Goal: Information Seeking & Learning: Learn about a topic

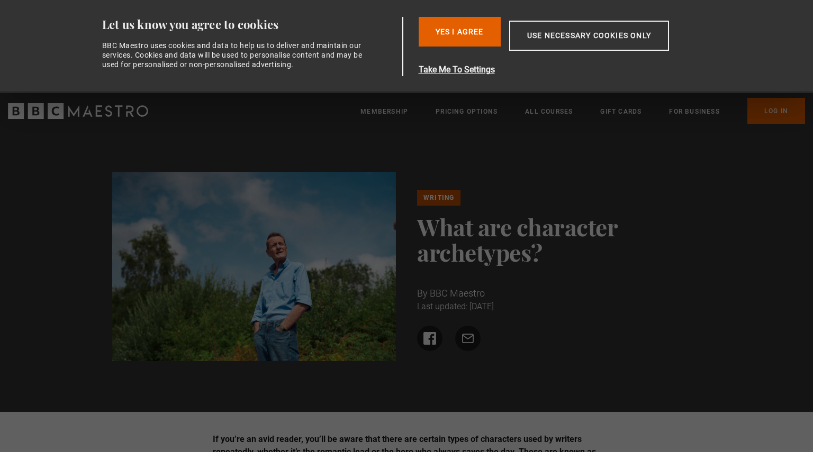
click at [474, 47] on div "Yes I Agree Take Me To Settings Allow selection Use necessary cookies only" at bounding box center [571, 46] width 305 height 59
click at [472, 31] on button "Yes I Agree" at bounding box center [460, 32] width 82 height 30
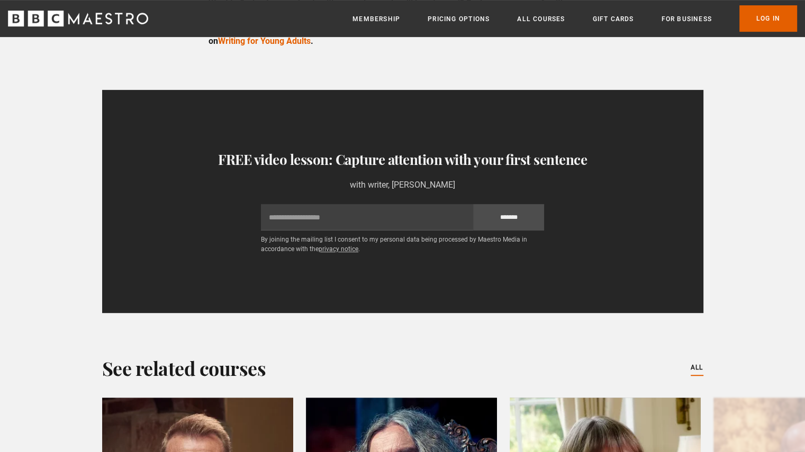
scroll to position [4816, 0]
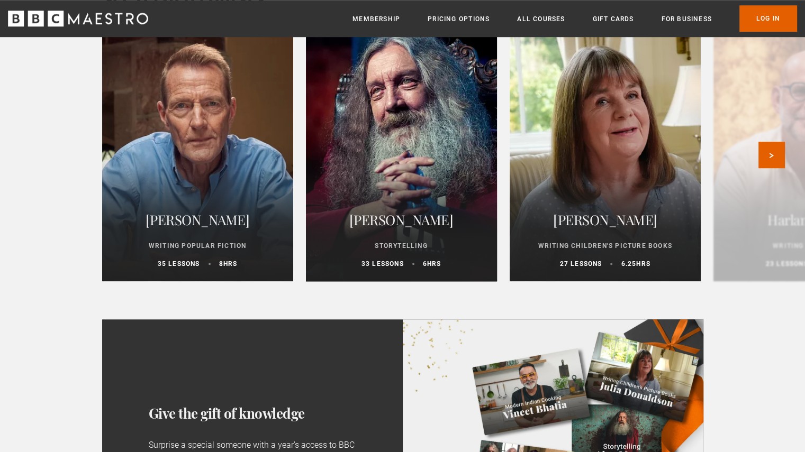
click at [415, 168] on div at bounding box center [401, 154] width 210 height 279
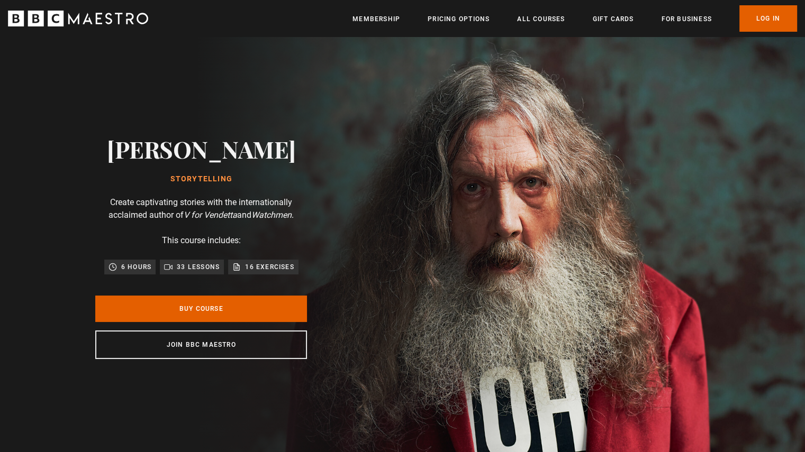
scroll to position [0, 138]
